Goal: Information Seeking & Learning: Learn about a topic

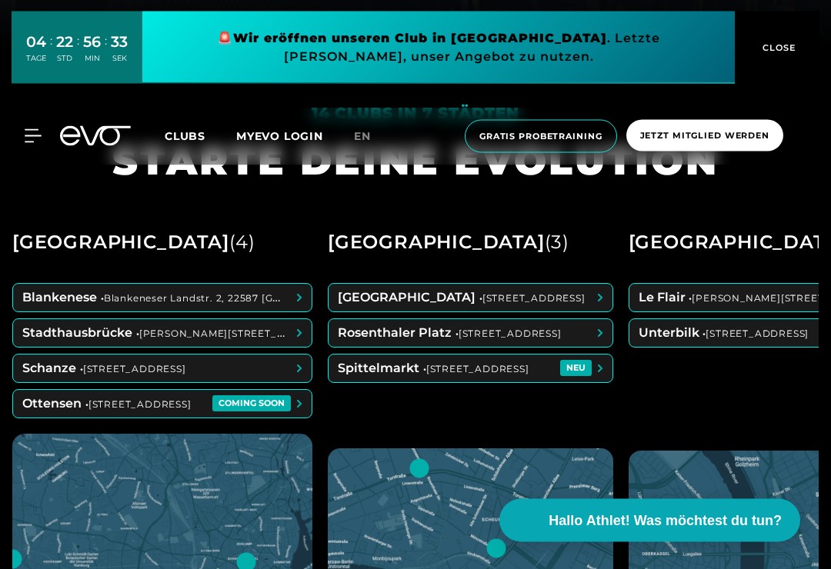
scroll to position [521, 0]
click at [426, 382] on span at bounding box center [471, 369] width 284 height 28
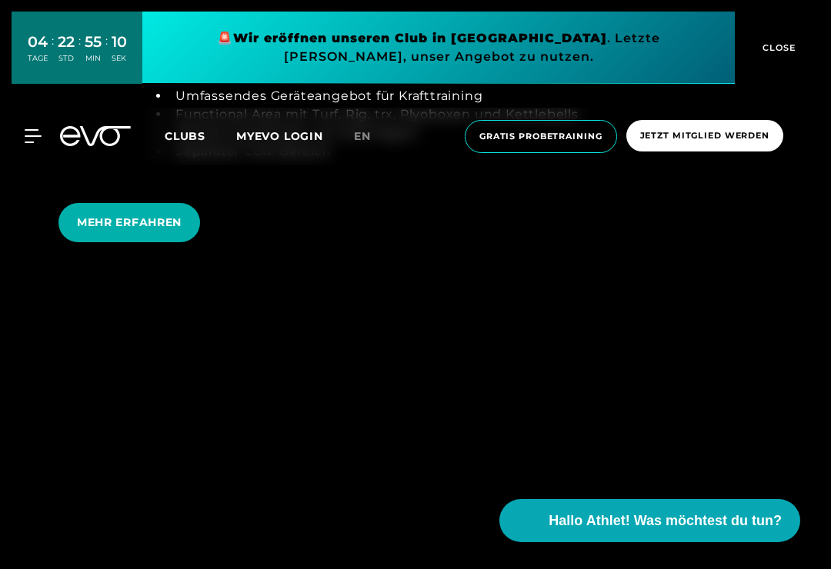
scroll to position [3169, 0]
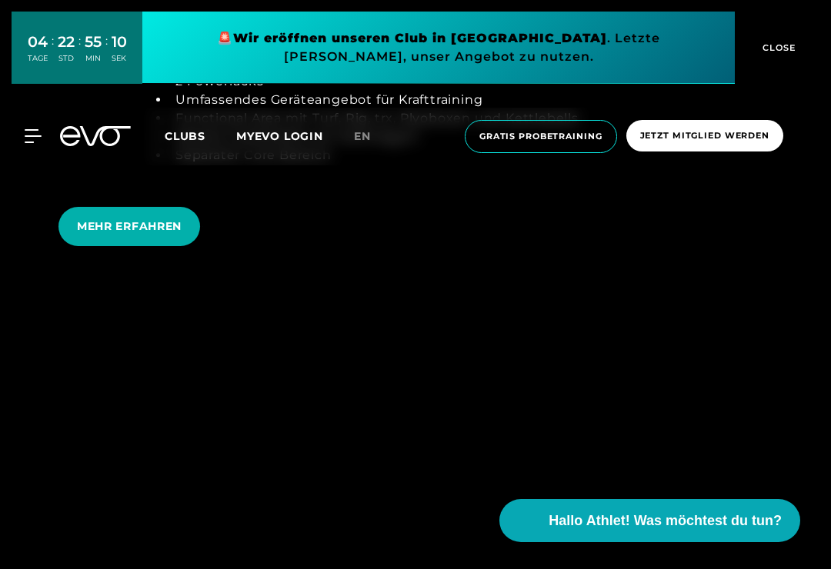
click at [83, 235] on span "MEHR ERFAHREN" at bounding box center [129, 226] width 105 height 16
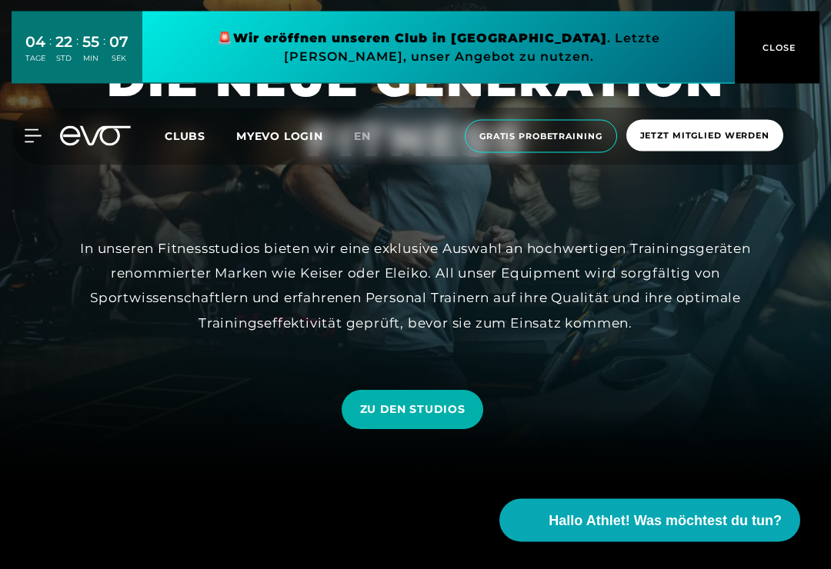
scroll to position [90, 0]
click at [384, 418] on span "ZU DEN STUDIOS" at bounding box center [412, 410] width 105 height 16
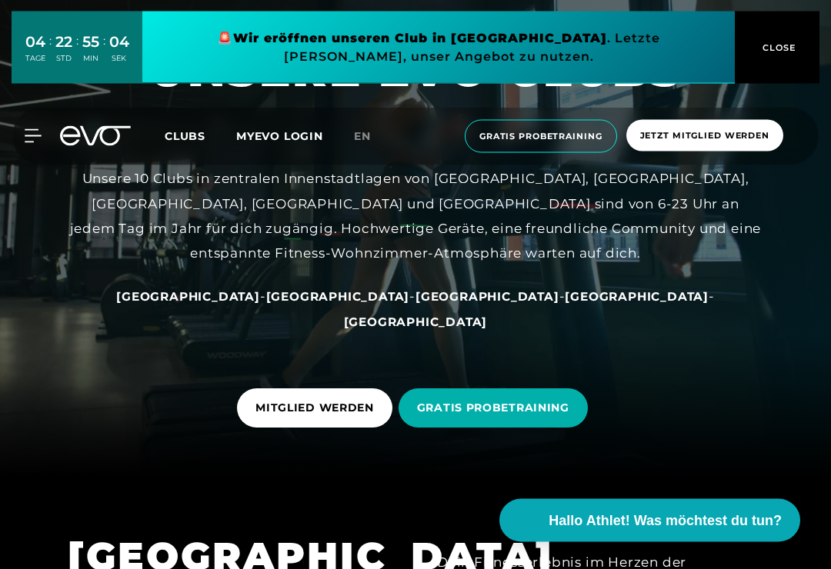
scroll to position [89, 0]
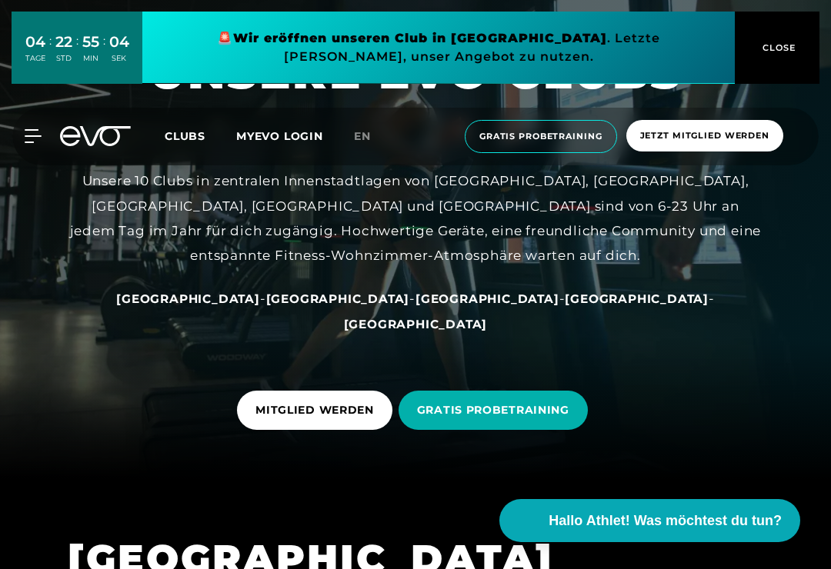
click at [304, 306] on link "[GEOGRAPHIC_DATA]" at bounding box center [338, 298] width 144 height 15
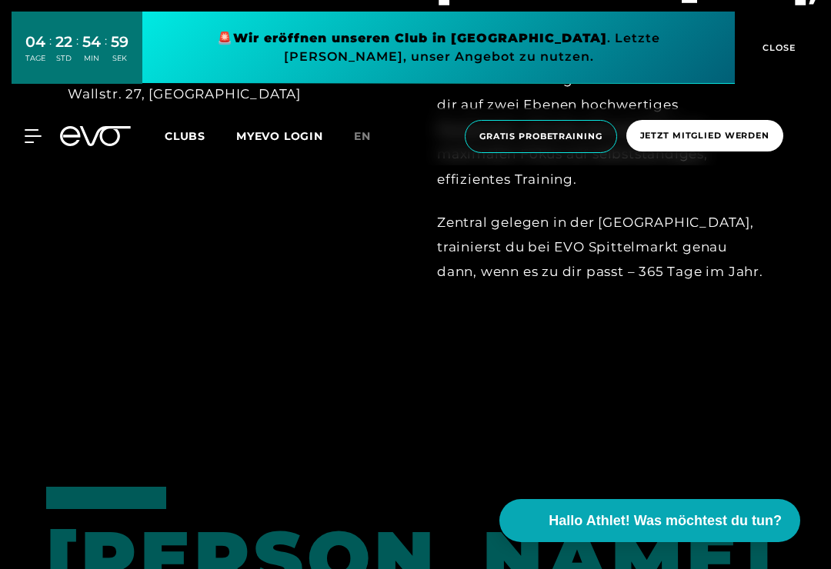
scroll to position [720, 0]
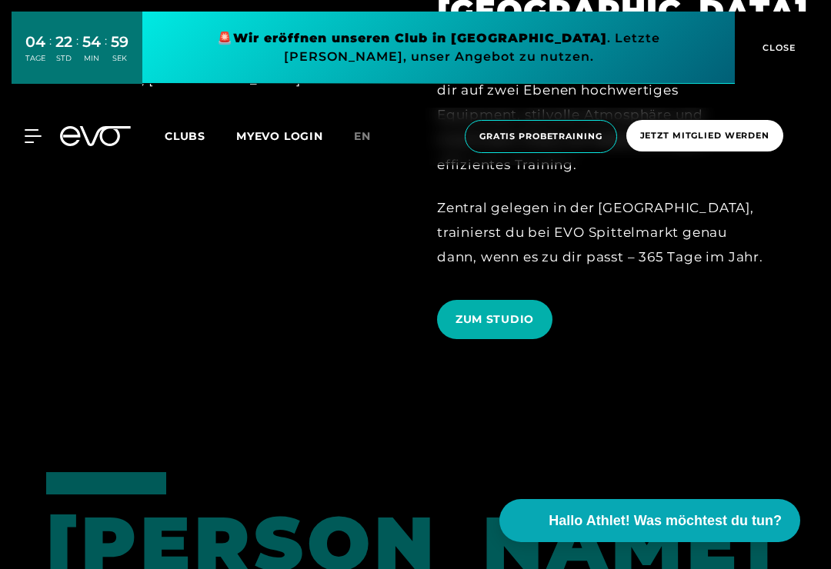
click at [784, 299] on div "[GEOGRAPHIC_DATA], Spittelmarkt Unser dritter und größter Berliner Club bietet …" at bounding box center [599, 133] width 369 height 433
click at [463, 328] on span "ZUM STUDIO" at bounding box center [494, 320] width 78 height 16
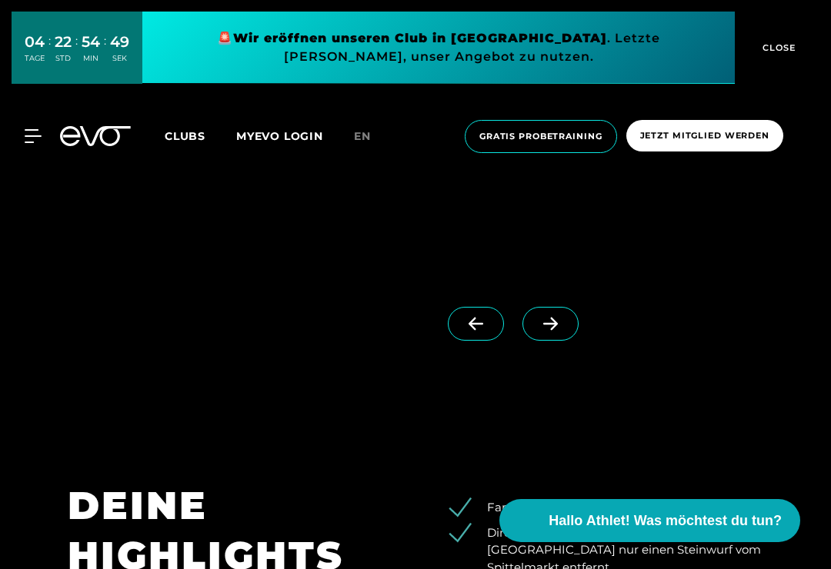
scroll to position [1391, 0]
click at [562, 332] on icon at bounding box center [550, 325] width 27 height 14
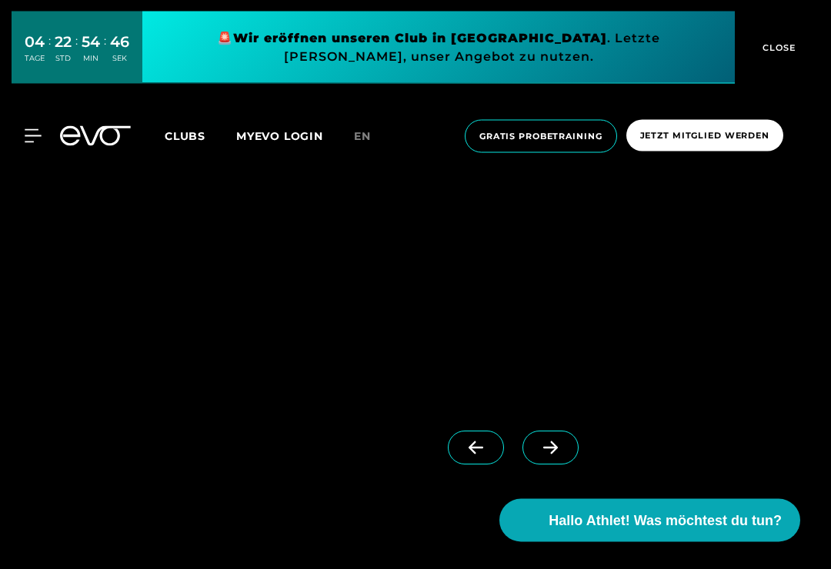
scroll to position [1274, 0]
click at [537, 449] on icon at bounding box center [550, 442] width 27 height 14
click at [464, 449] on icon at bounding box center [475, 442] width 27 height 14
click at [537, 449] on icon at bounding box center [550, 442] width 27 height 14
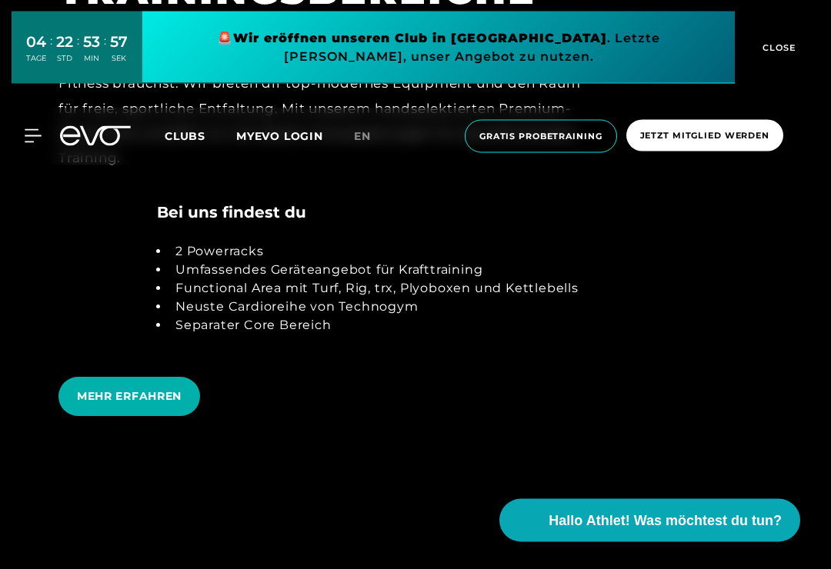
scroll to position [2999, 0]
click at [114, 405] on span "MEHR ERFAHREN" at bounding box center [129, 397] width 105 height 16
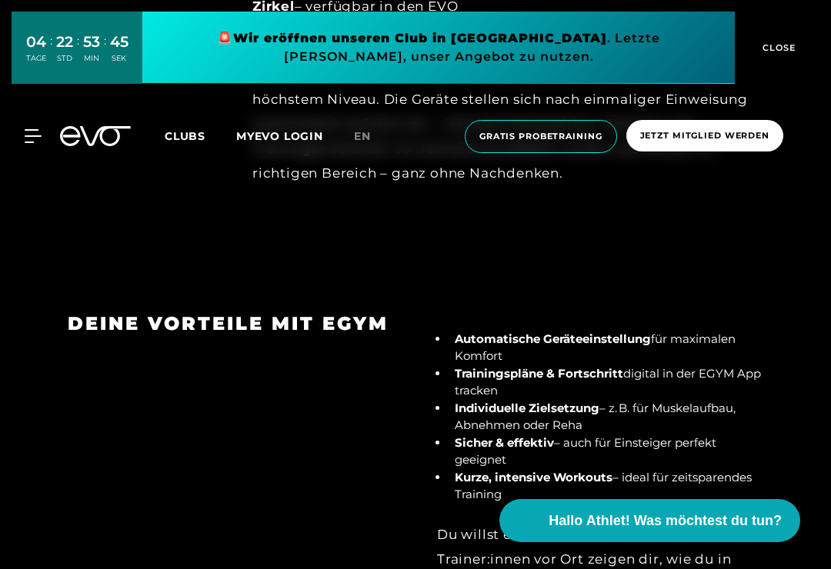
scroll to position [1778, 0]
